Goal: Navigation & Orientation: Find specific page/section

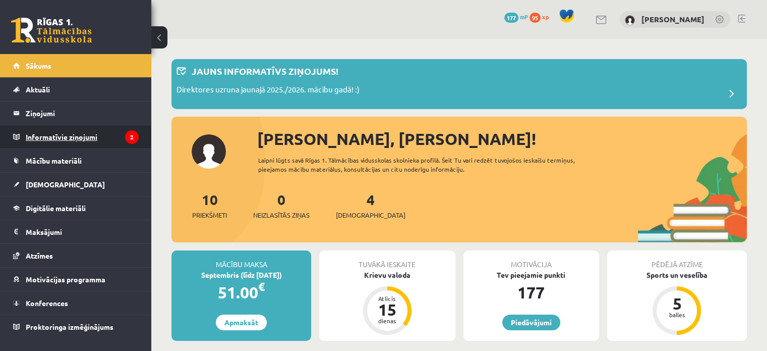
click at [54, 140] on legend "Informatīvie ziņojumi 2" at bounding box center [82, 136] width 113 height 23
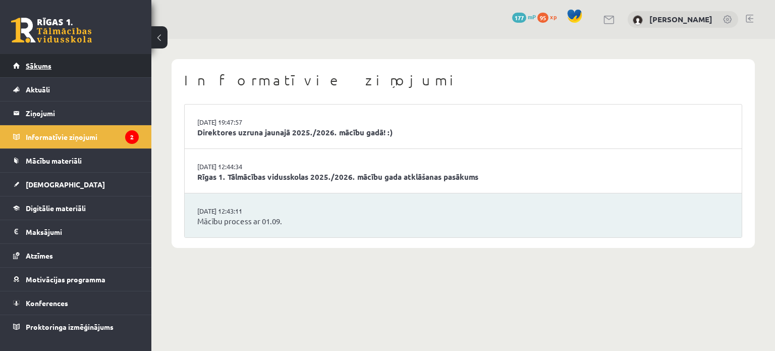
click at [43, 69] on span "Sākums" at bounding box center [39, 65] width 26 height 9
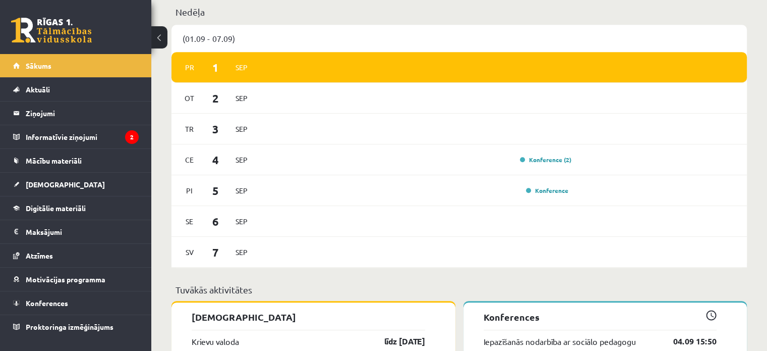
scroll to position [597, 0]
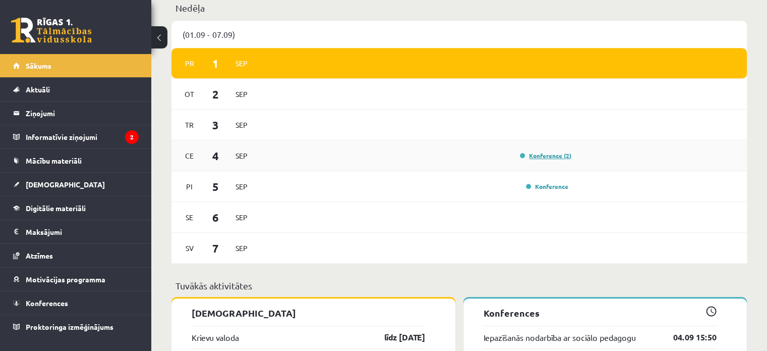
click at [539, 159] on link "Konference (2)" at bounding box center [545, 155] width 51 height 8
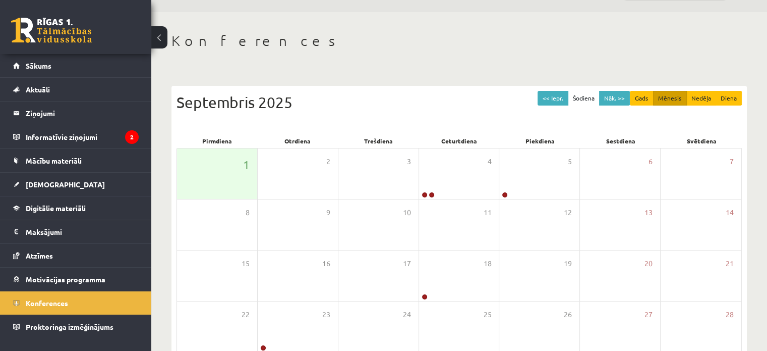
scroll to position [29, 0]
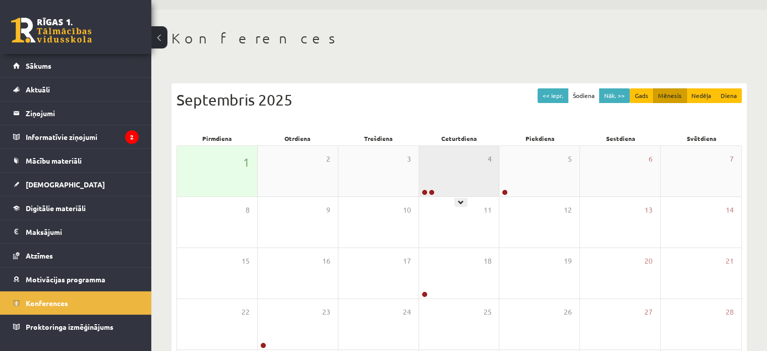
click at [448, 165] on div "4" at bounding box center [459, 171] width 80 height 50
